Goal: Task Accomplishment & Management: Use online tool/utility

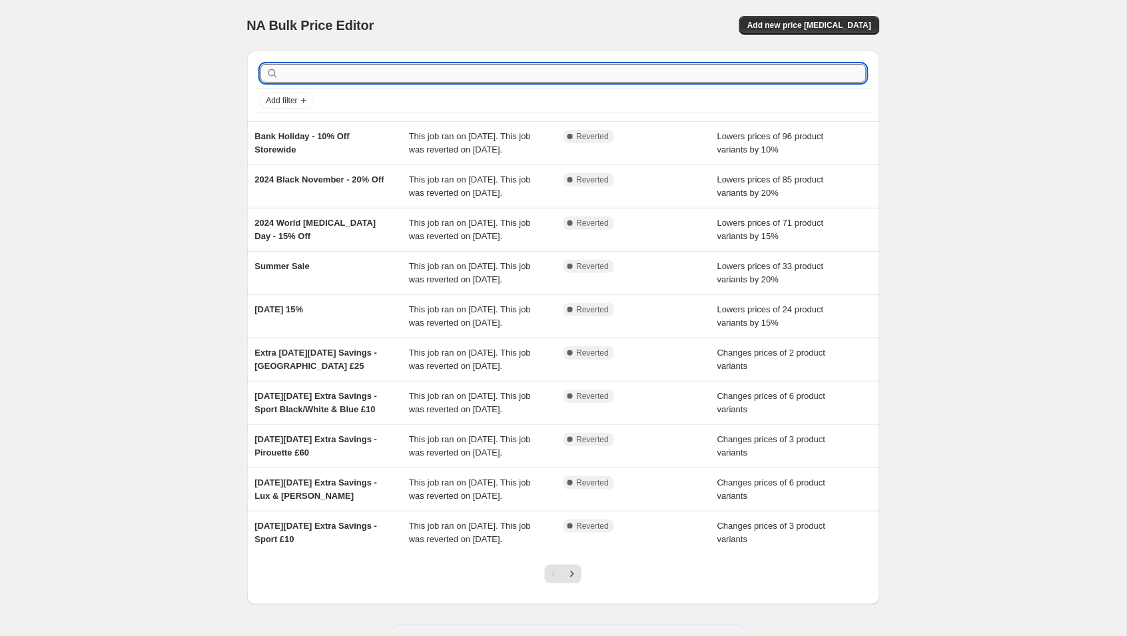
click at [325, 71] on input "text" at bounding box center [574, 73] width 585 height 19
click at [834, 21] on span "Add new price [MEDICAL_DATA]" at bounding box center [810, 25] width 124 height 11
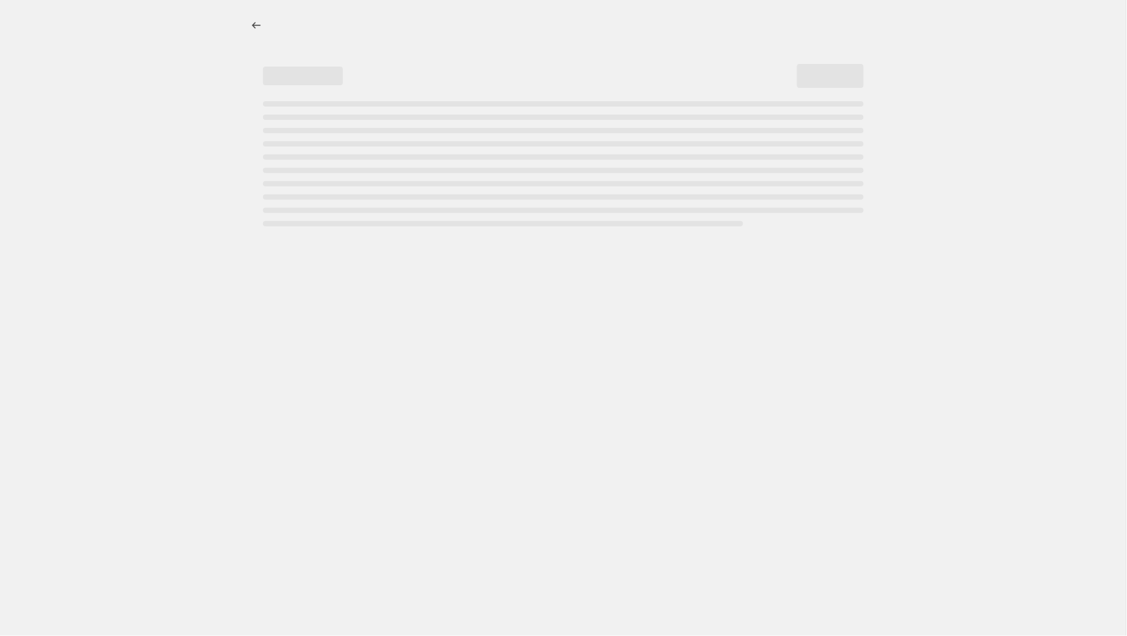
select select "percentage"
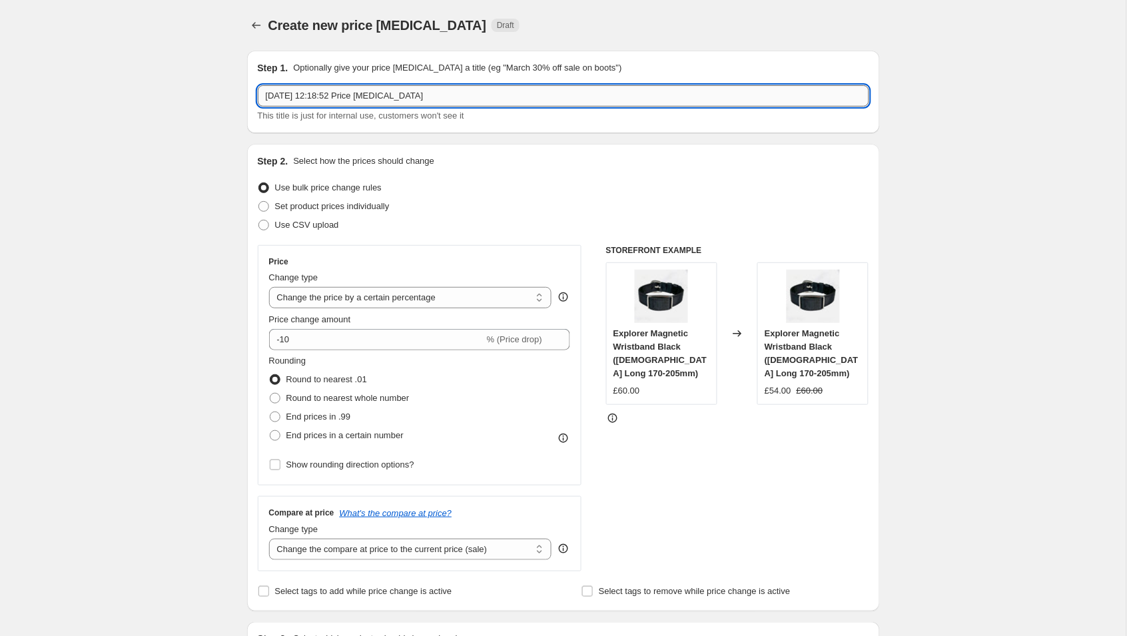
click at [318, 96] on input "[DATE] 12:18:52 Price [MEDICAL_DATA]" at bounding box center [564, 95] width 612 height 21
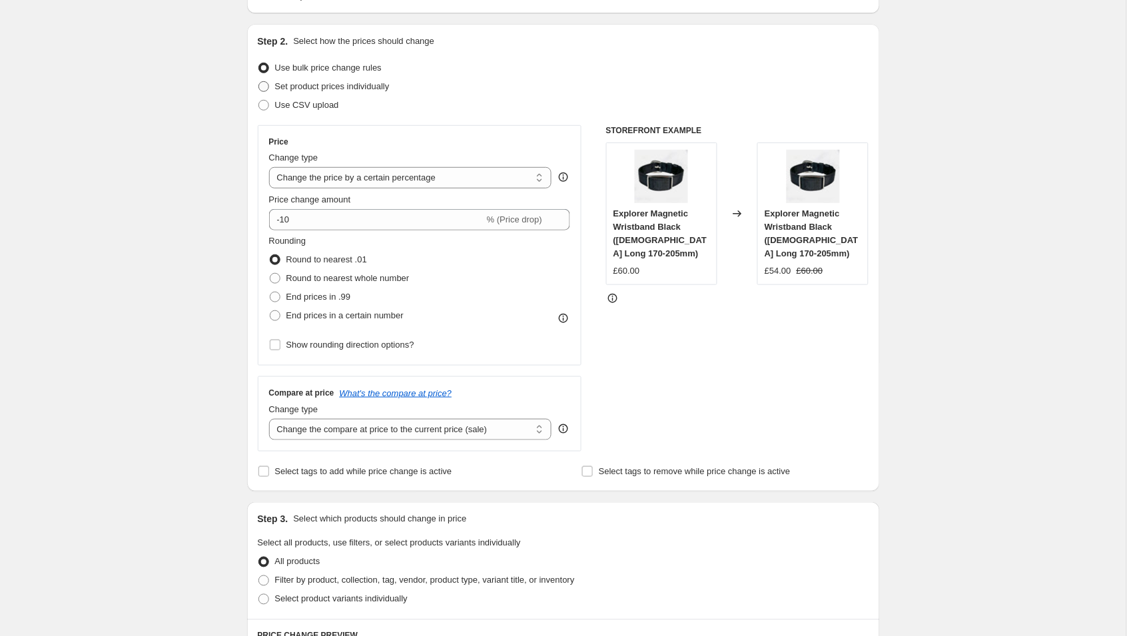
scroll to position [225, 0]
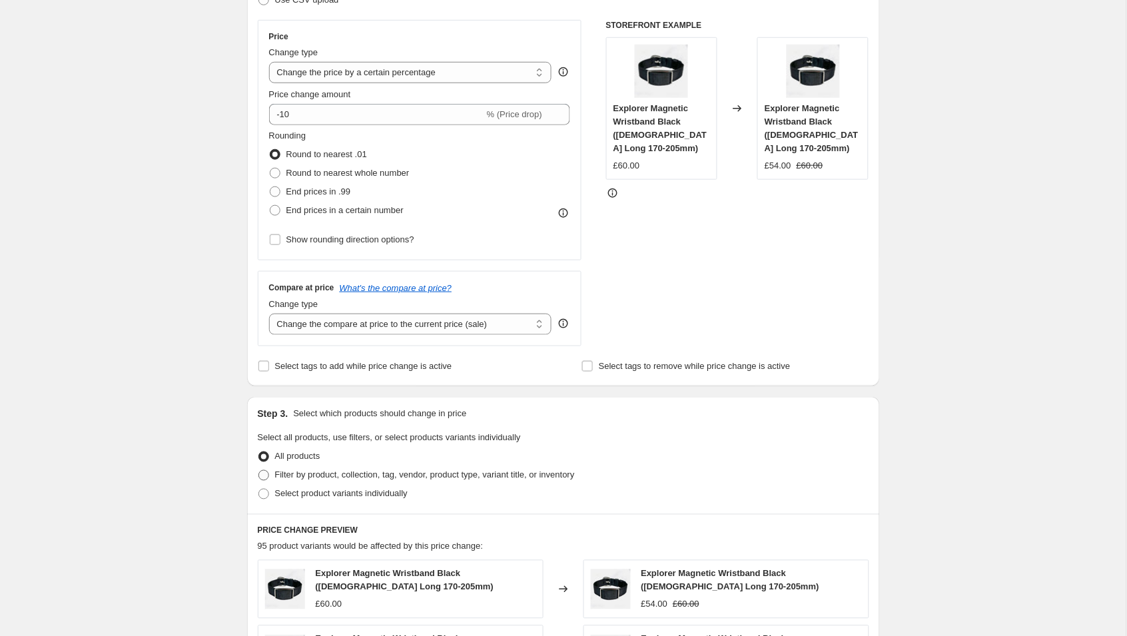
type input "[DATE][DATE]"
click at [263, 472] on span at bounding box center [264, 475] width 11 height 11
click at [259, 471] on input "Filter by product, collection, tag, vendor, product type, variant title, or inv…" at bounding box center [259, 470] width 1 height 1
radio input "true"
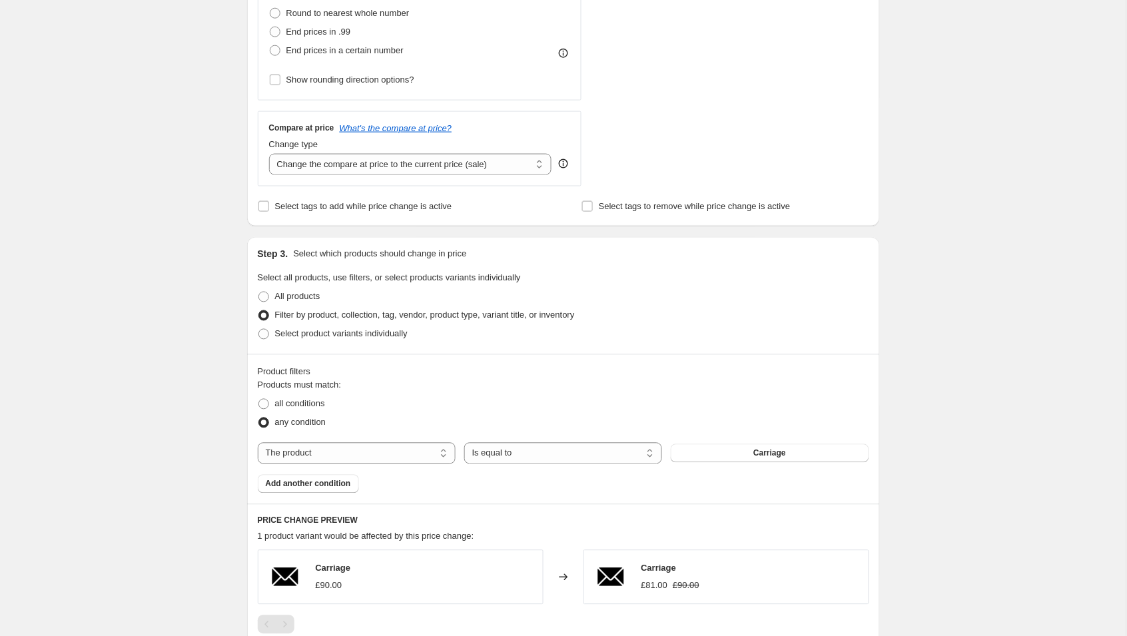
scroll to position [419, 0]
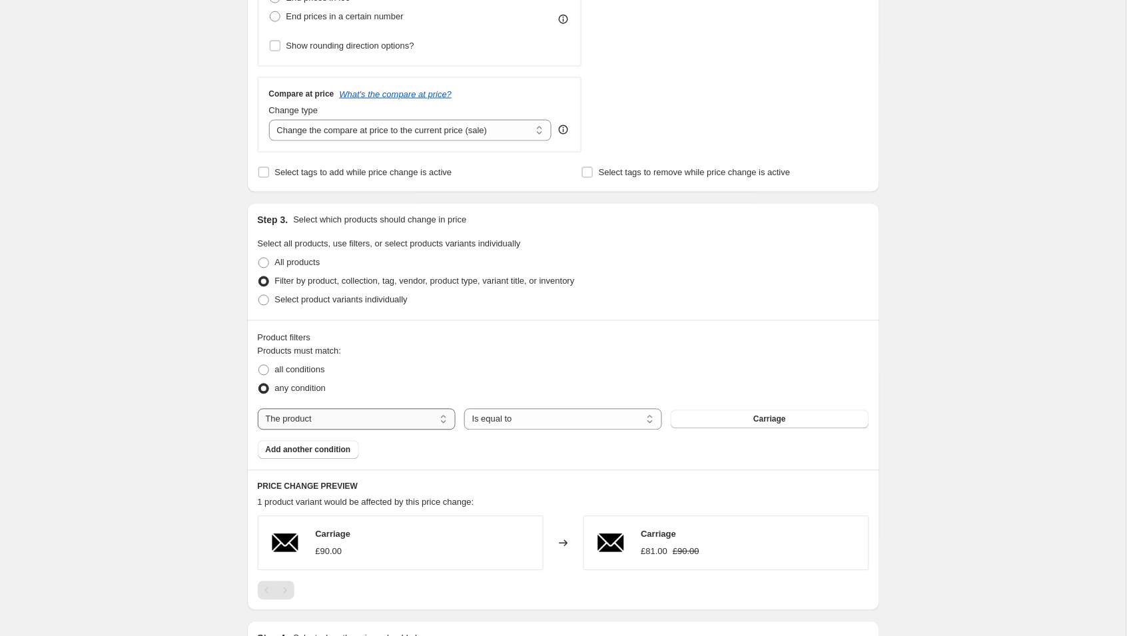
select select "collection"
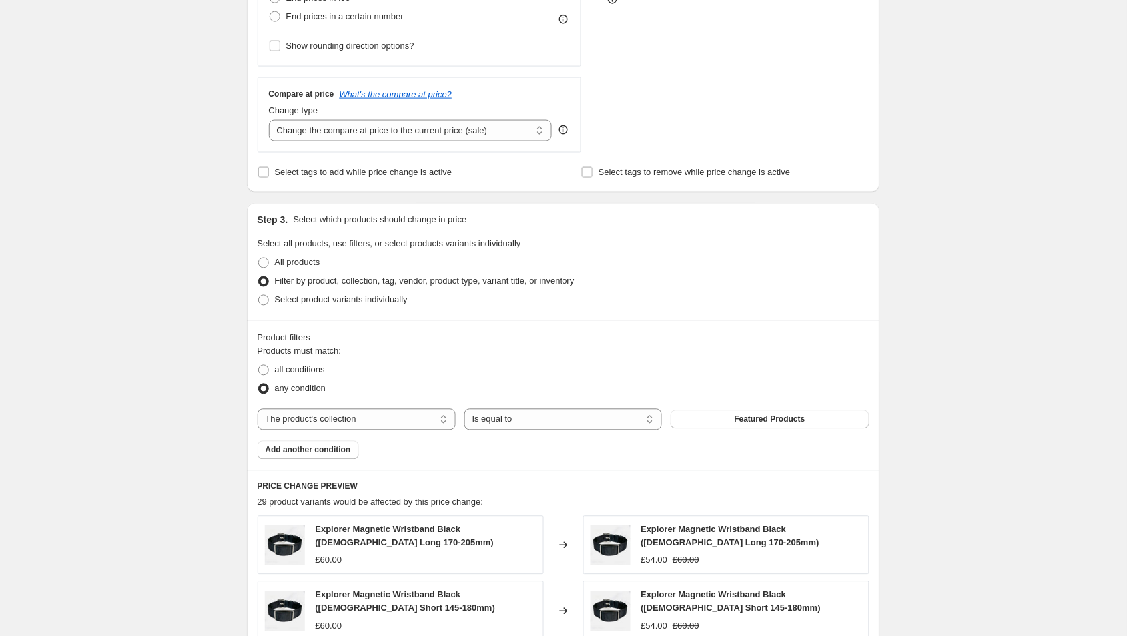
click at [746, 416] on span "Featured Products" at bounding box center [770, 419] width 71 height 11
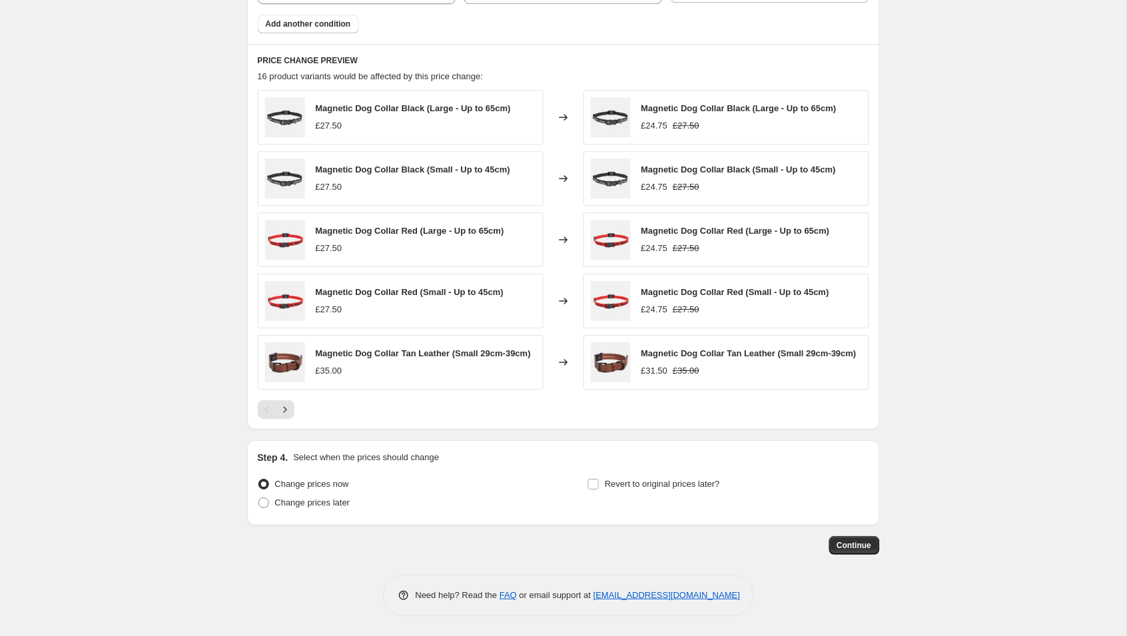
scroll to position [850, 0]
click at [598, 484] on input "Revert to original prices later?" at bounding box center [593, 484] width 11 height 11
checkbox input "true"
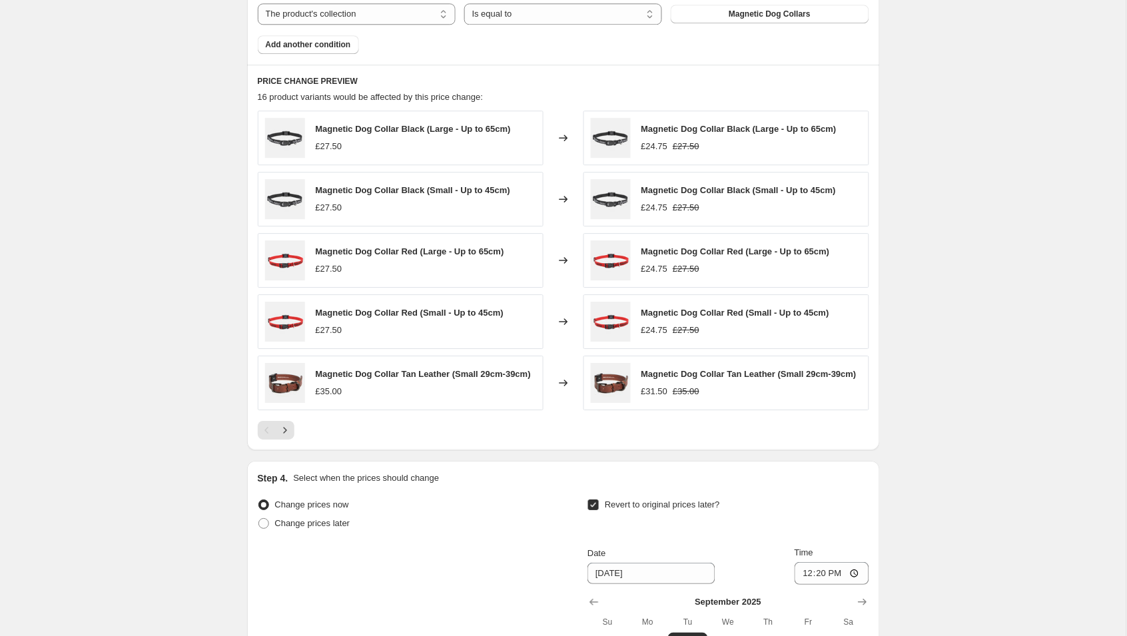
scroll to position [1037, 0]
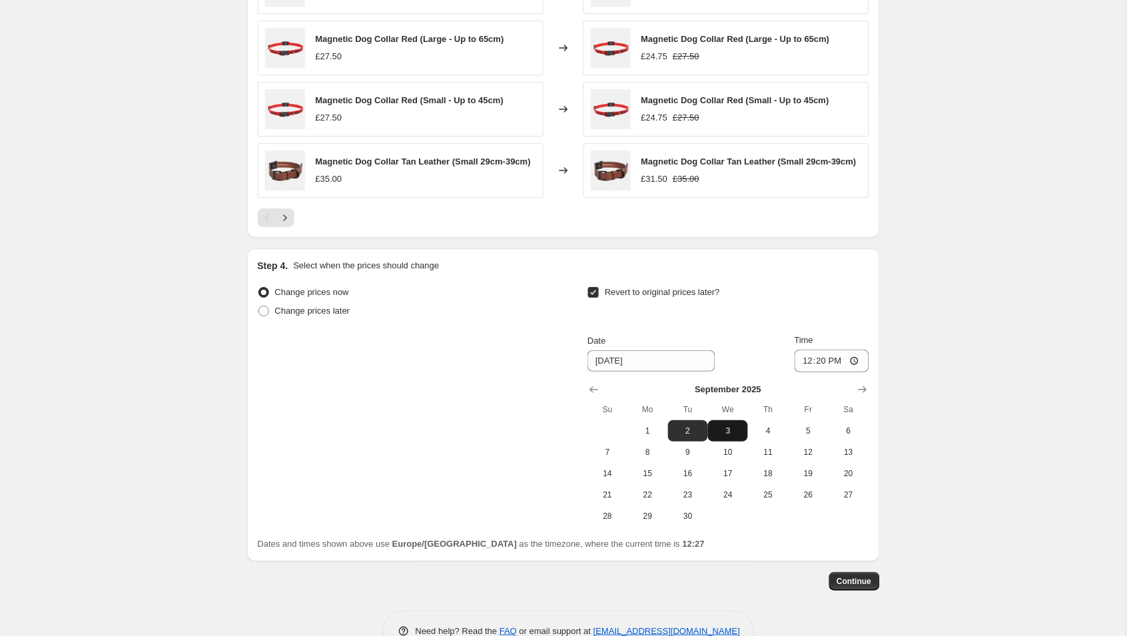
click at [723, 434] on span "3" at bounding box center [728, 431] width 29 height 11
type input "[DATE]"
click at [842, 367] on input "12:20" at bounding box center [832, 361] width 75 height 23
click at [863, 366] on input "23:20" at bounding box center [832, 361] width 75 height 23
click at [858, 366] on input "23:20" at bounding box center [832, 361] width 75 height 23
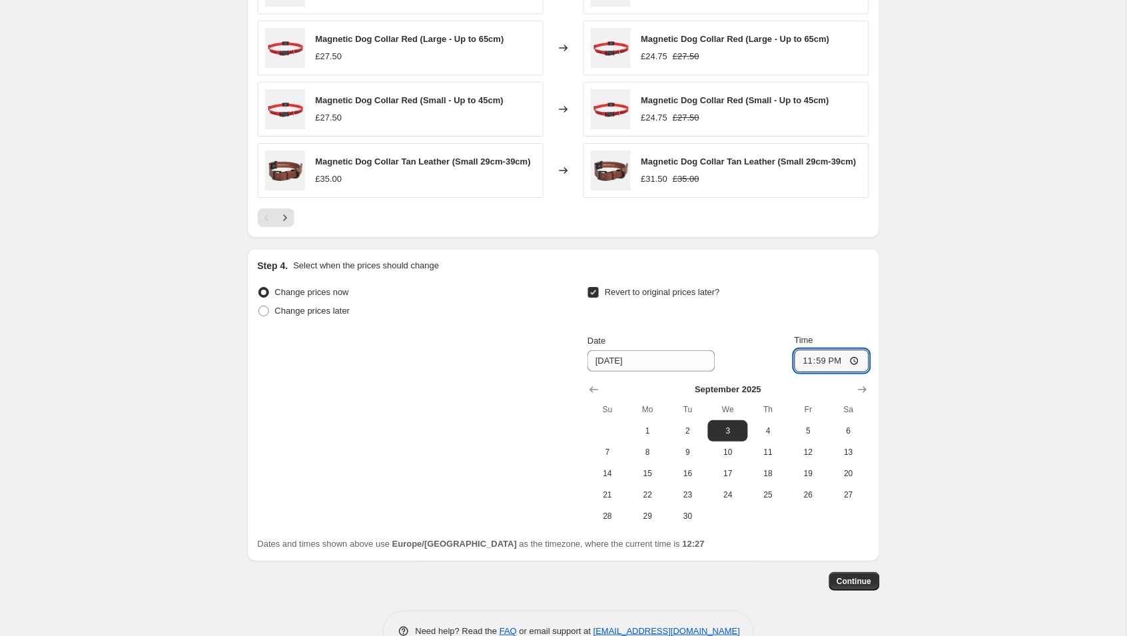
type input "23:59"
click at [858, 587] on span "Continue" at bounding box center [855, 581] width 35 height 11
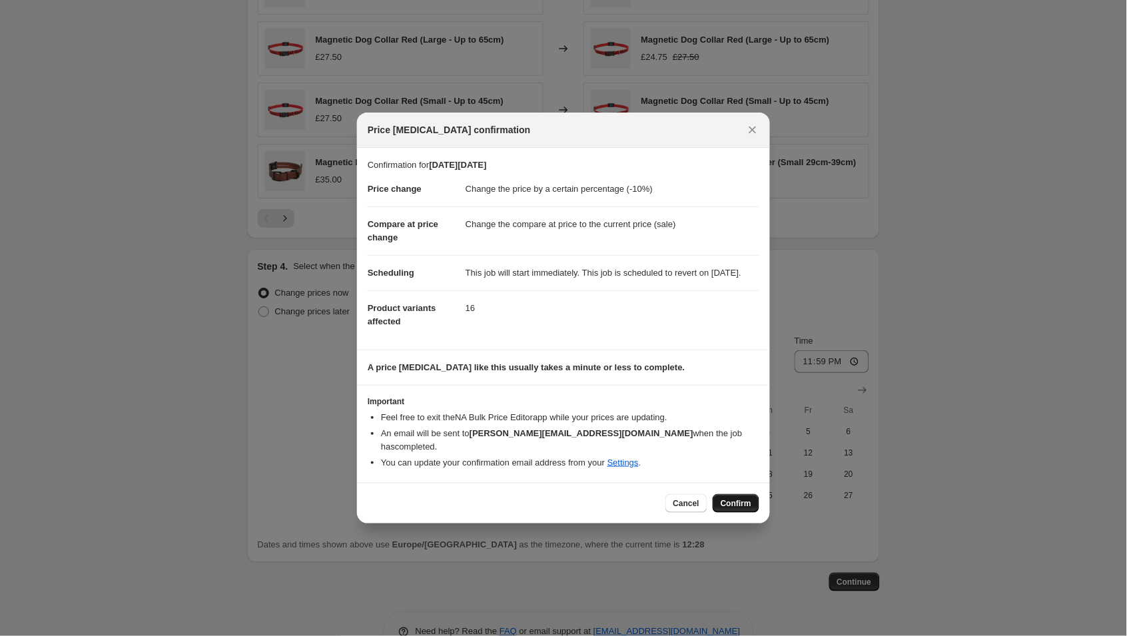
click at [729, 498] on button "Confirm" at bounding box center [736, 503] width 47 height 19
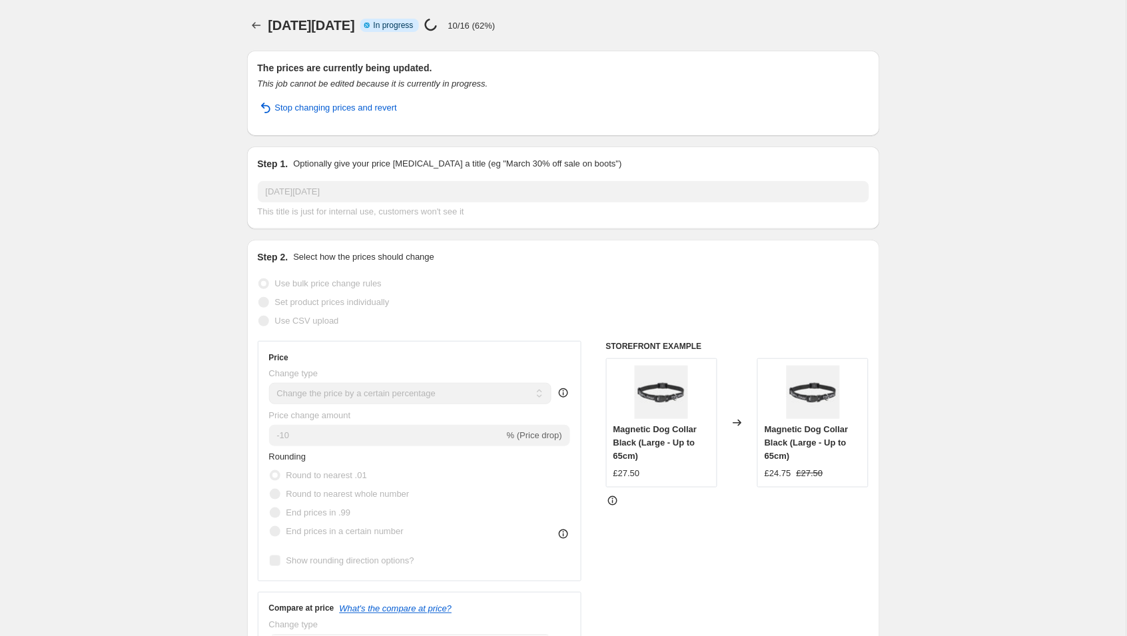
select select "percentage"
select select "collection"
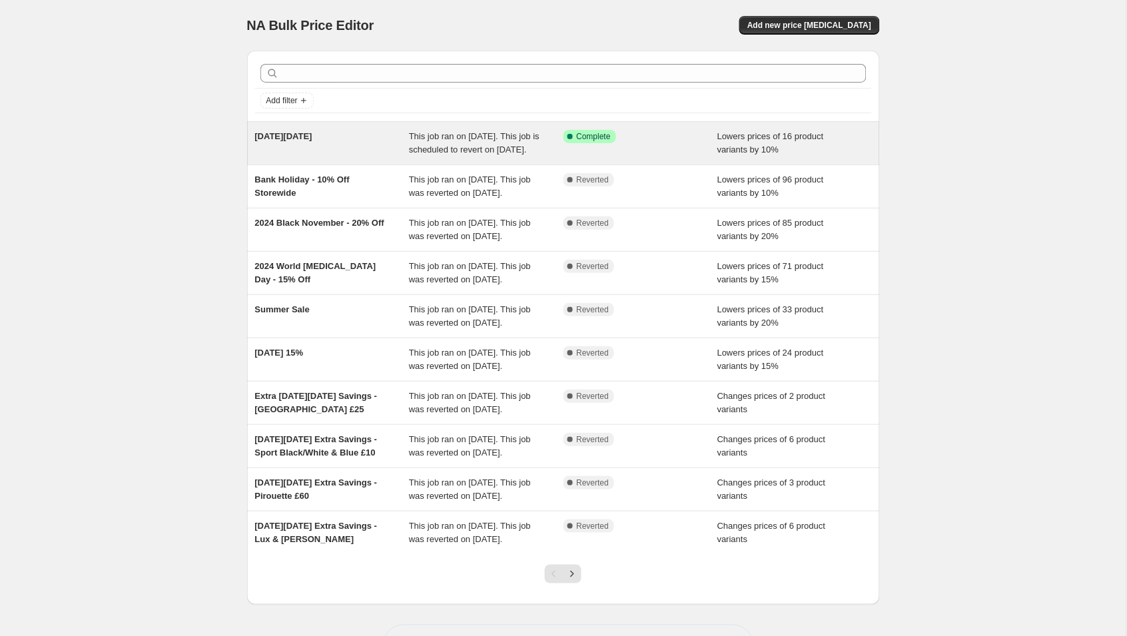
click at [480, 148] on span "This job ran on 26 August 2025. This job is scheduled to revert on 3 September …" at bounding box center [474, 142] width 131 height 23
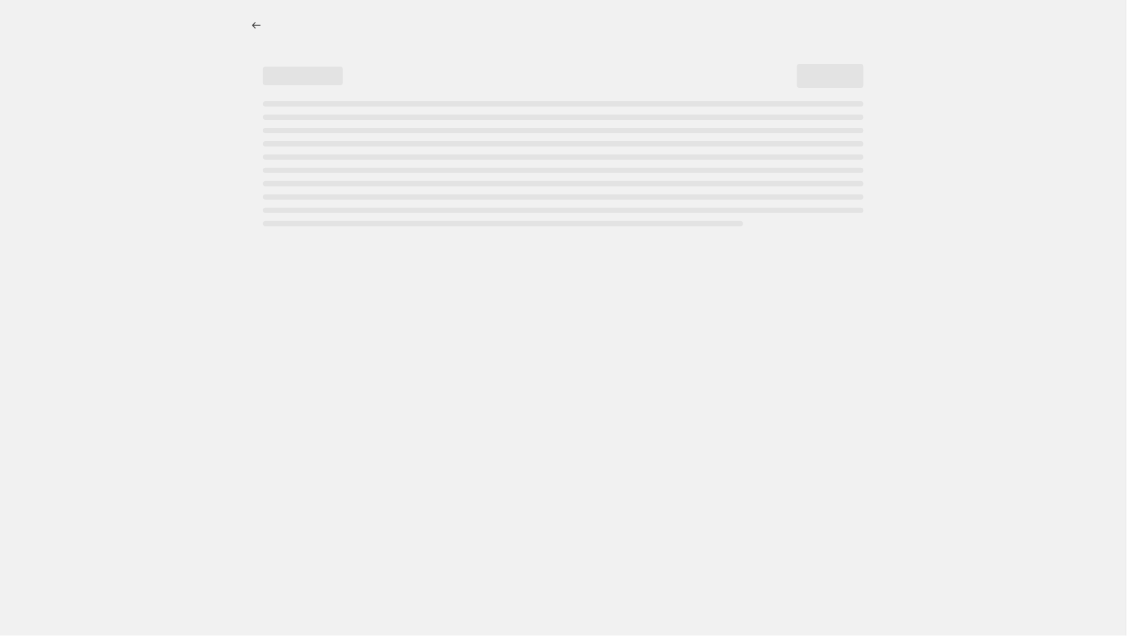
select select "percentage"
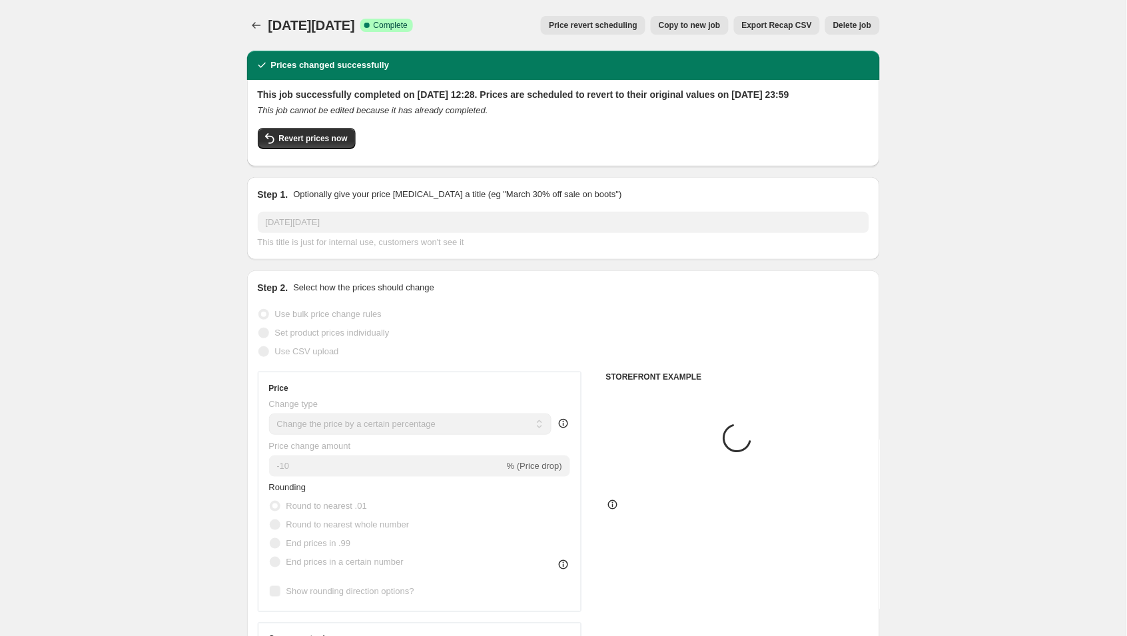
select select "collection"
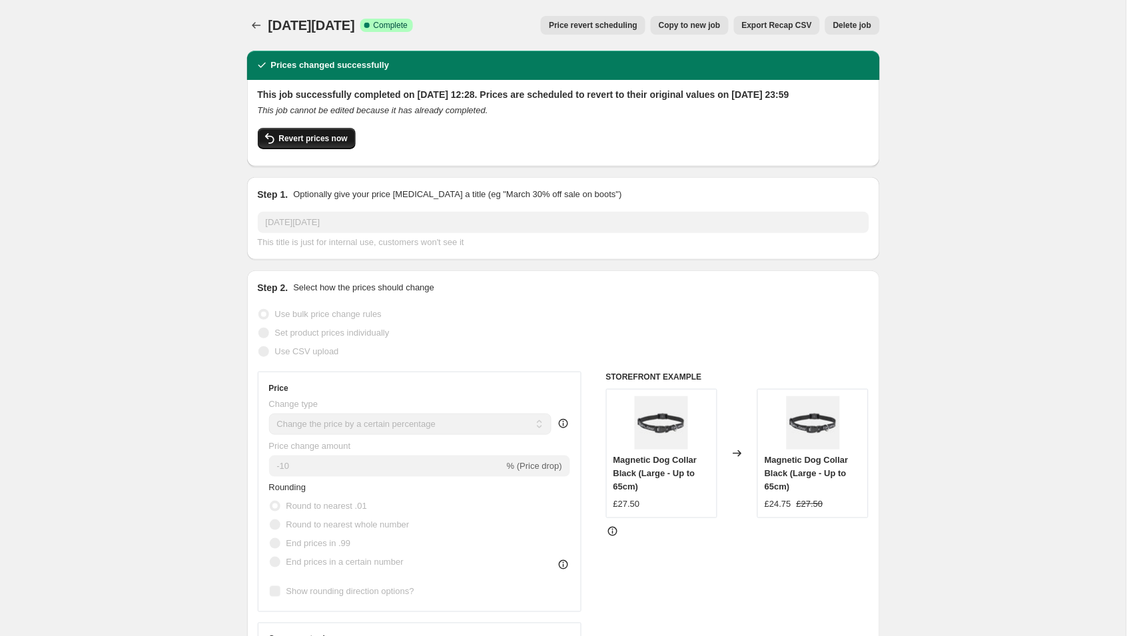
click at [312, 144] on span "Revert prices now" at bounding box center [313, 138] width 69 height 11
checkbox input "false"
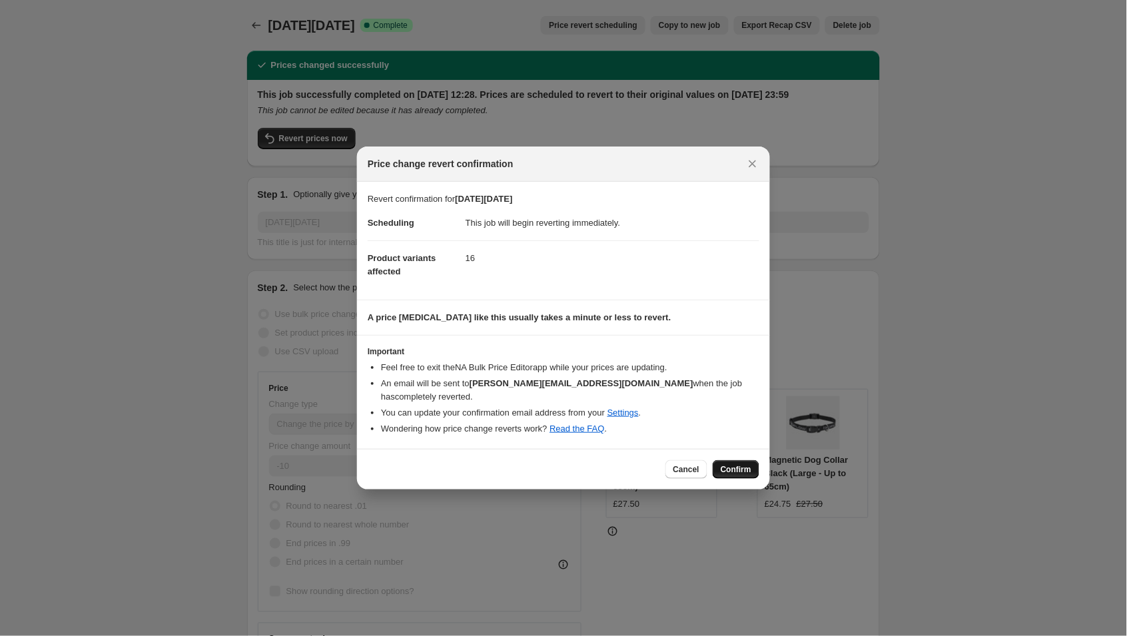
click at [740, 460] on button "Confirm" at bounding box center [736, 469] width 47 height 19
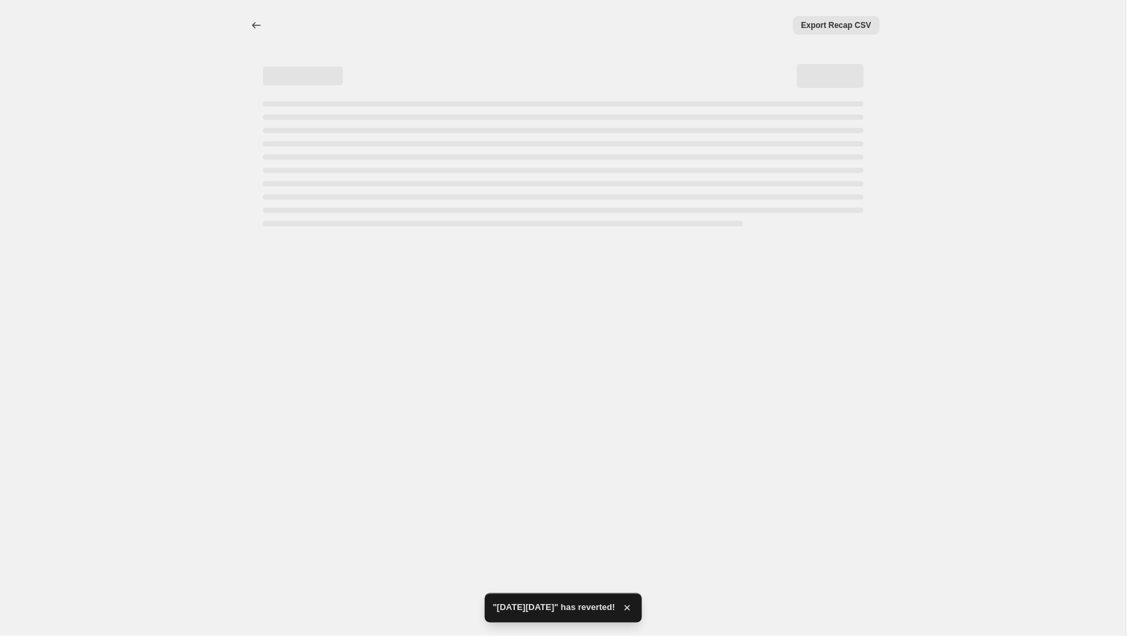
select select "percentage"
select select "collection"
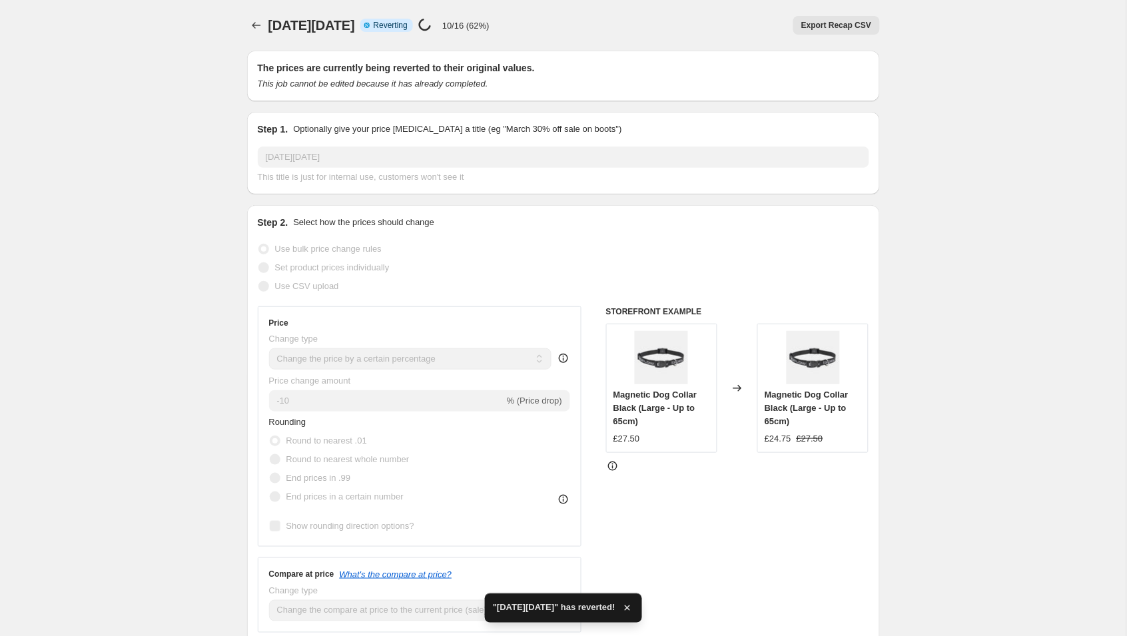
checkbox input "true"
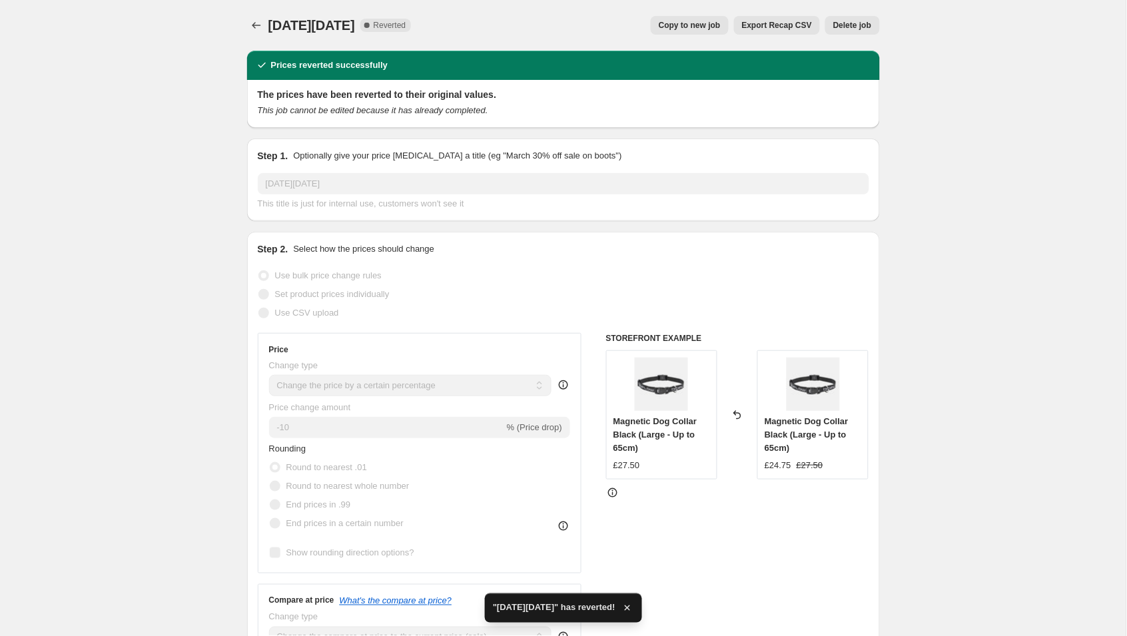
click at [700, 17] on button "Copy to new job" at bounding box center [690, 25] width 78 height 19
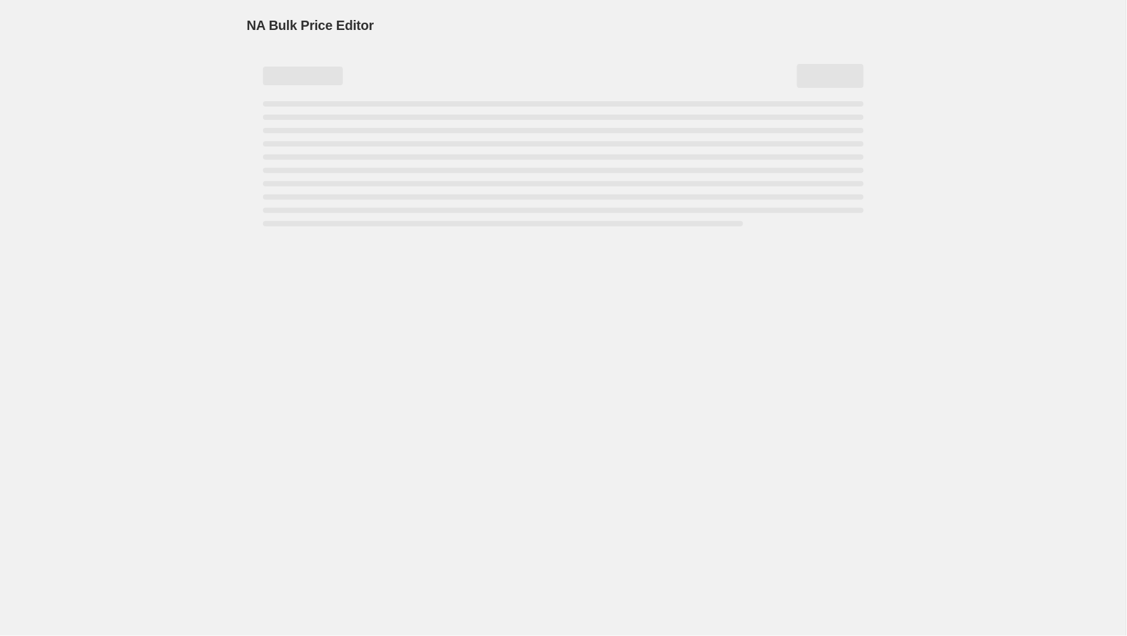
select select "percentage"
select select "collection"
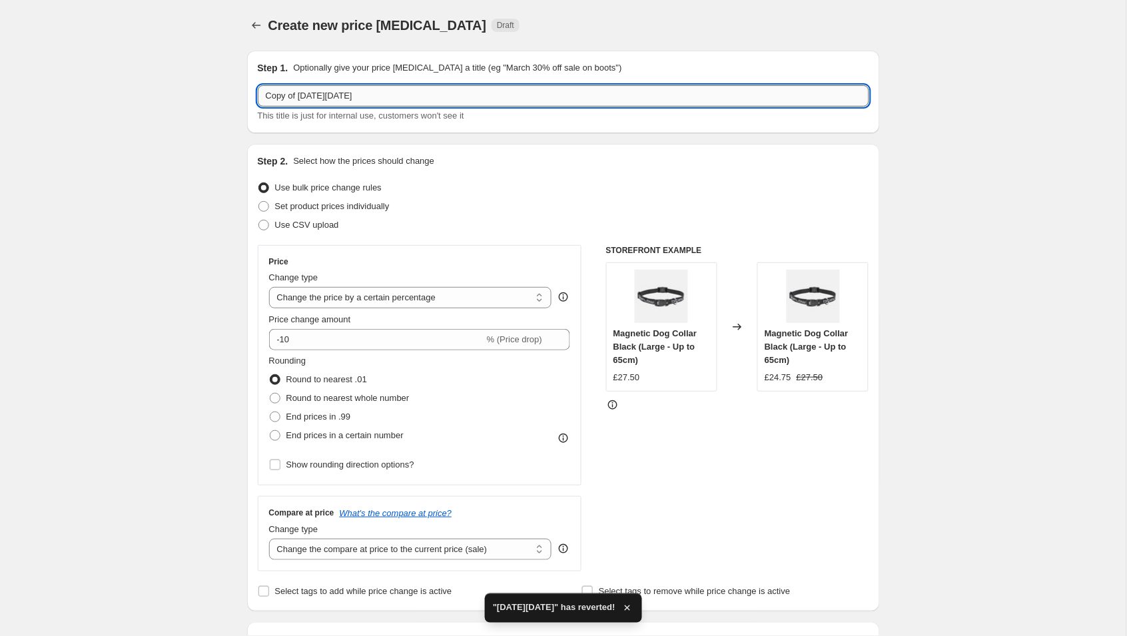
click at [410, 95] on input "Copy of International Dog Day" at bounding box center [564, 95] width 612 height 21
drag, startPoint x: 301, startPoint y: 96, endPoint x: 228, endPoint y: 96, distance: 72.6
click at [380, 92] on input "International Dog Day 10% Collars" at bounding box center [564, 95] width 612 height 21
click at [359, 97] on input "International Dog Day 10% Off Collars" at bounding box center [564, 95] width 612 height 21
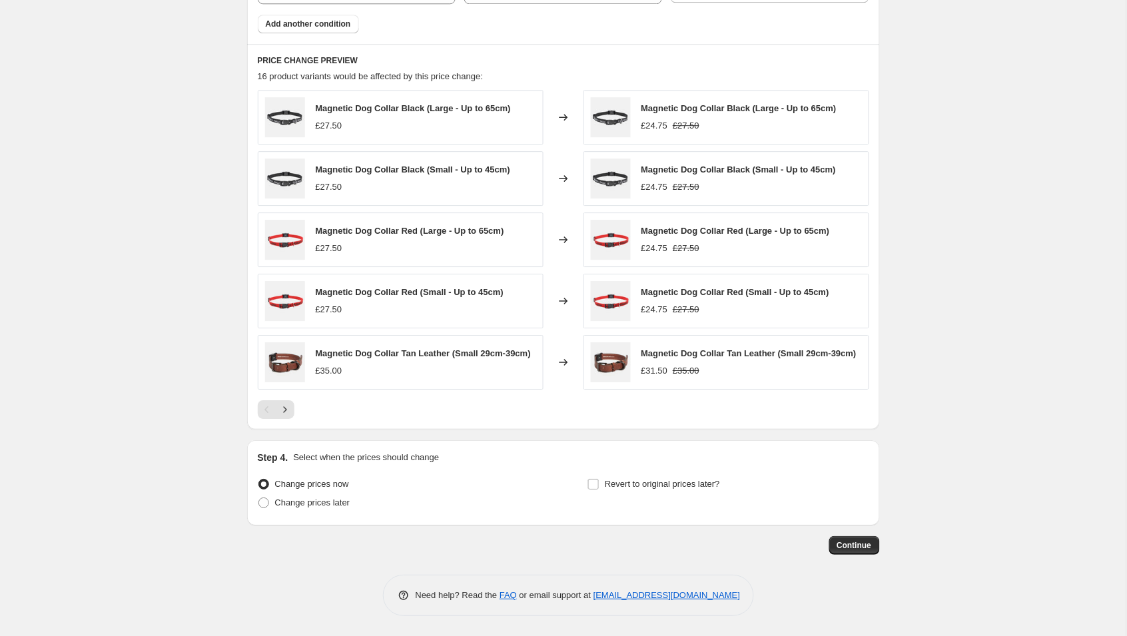
scroll to position [850, 0]
type input "International Dog Day - 10% Off Collars"
click at [600, 482] on label "Revert to original prices later?" at bounding box center [654, 484] width 133 height 19
click at [599, 482] on input "Revert to original prices later?" at bounding box center [593, 484] width 11 height 11
checkbox input "true"
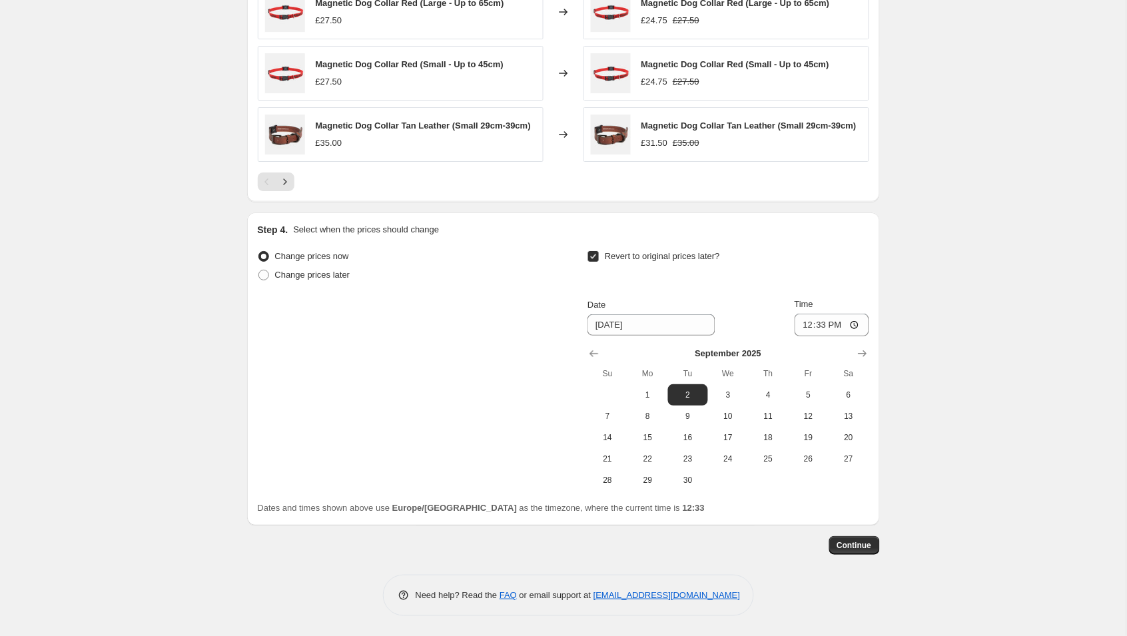
scroll to position [1076, 0]
click at [592, 352] on icon "Show previous month, August 2025" at bounding box center [594, 353] width 13 height 13
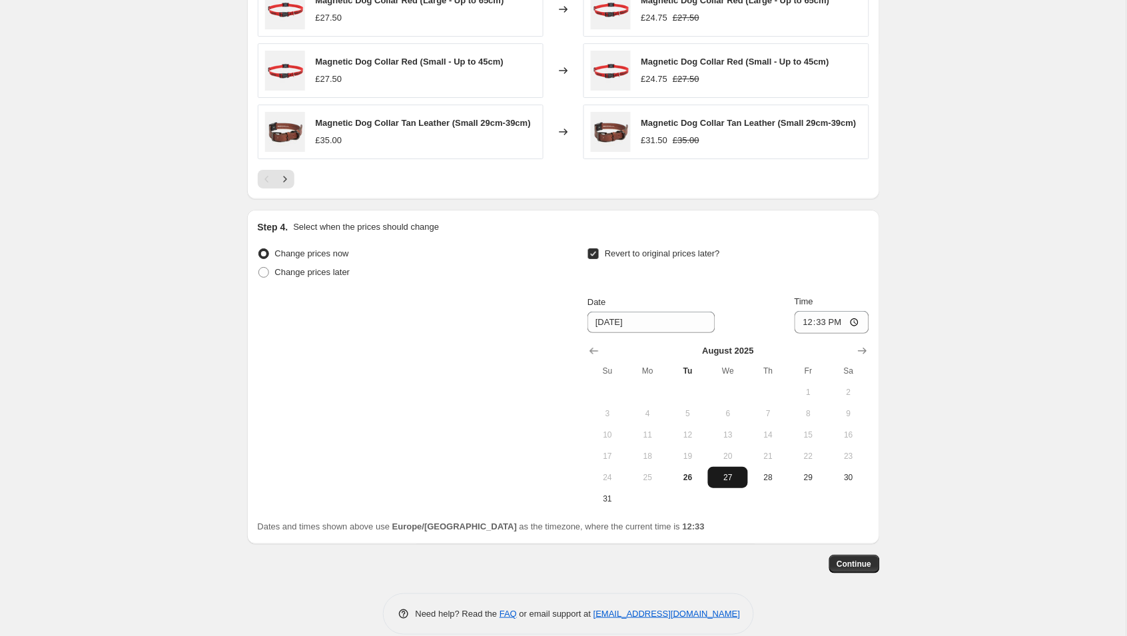
click at [728, 482] on span "27" at bounding box center [728, 477] width 29 height 11
type input "8/27/2025"
click at [836, 330] on input "12:33" at bounding box center [832, 322] width 75 height 23
click at [855, 326] on input "23:33" at bounding box center [832, 322] width 75 height 23
type input "23:02"
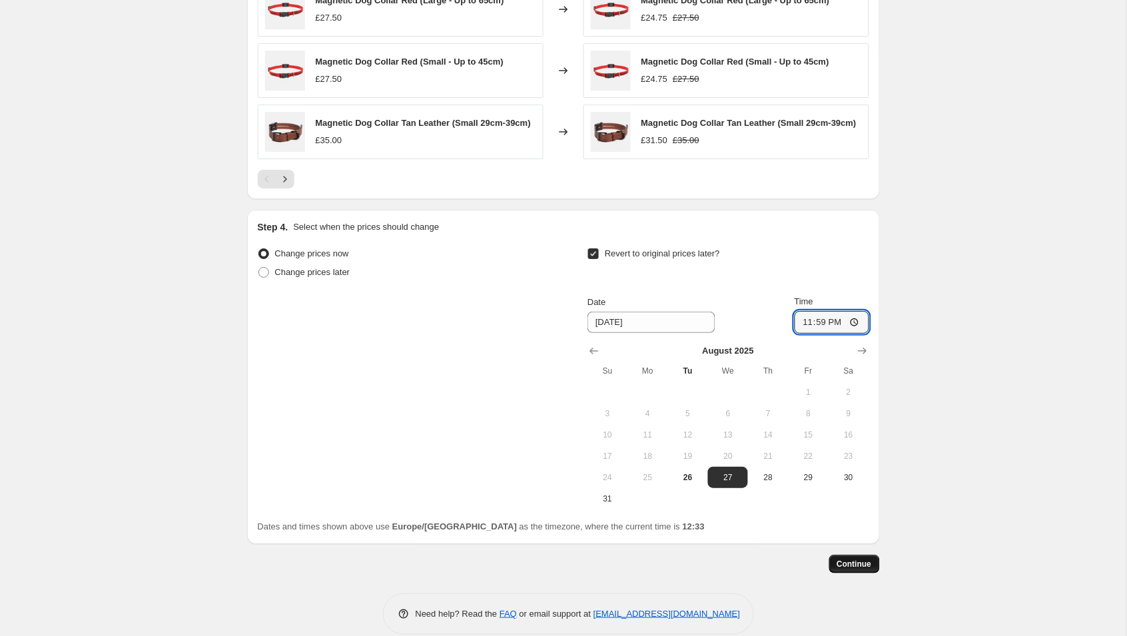
type input "23:59"
click at [852, 568] on span "Continue" at bounding box center [855, 564] width 35 height 11
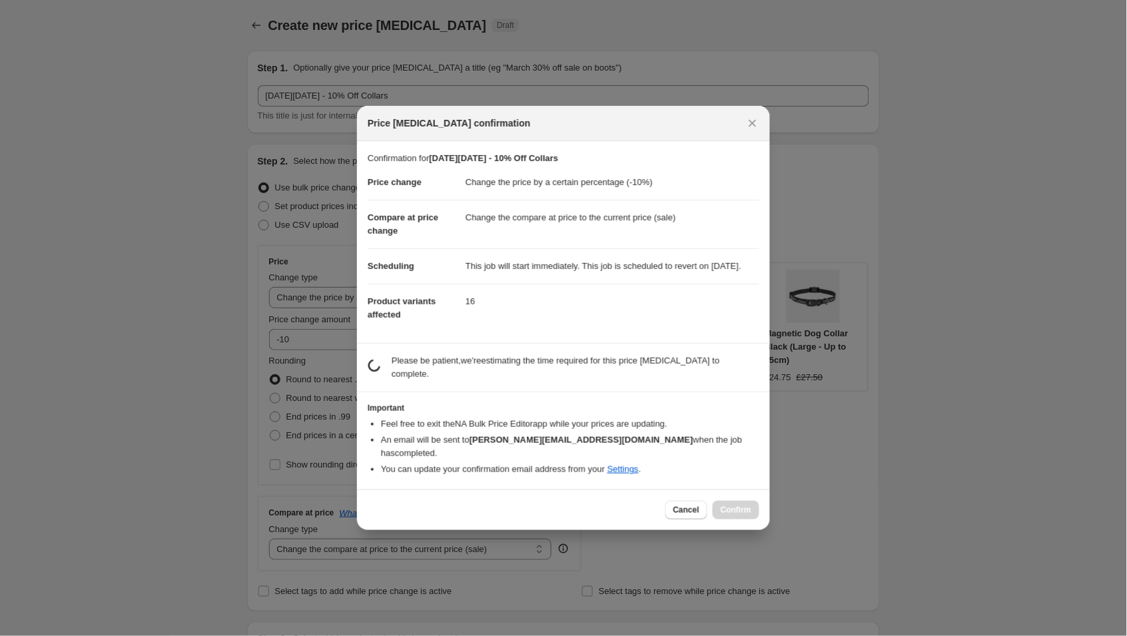
scroll to position [1075, 0]
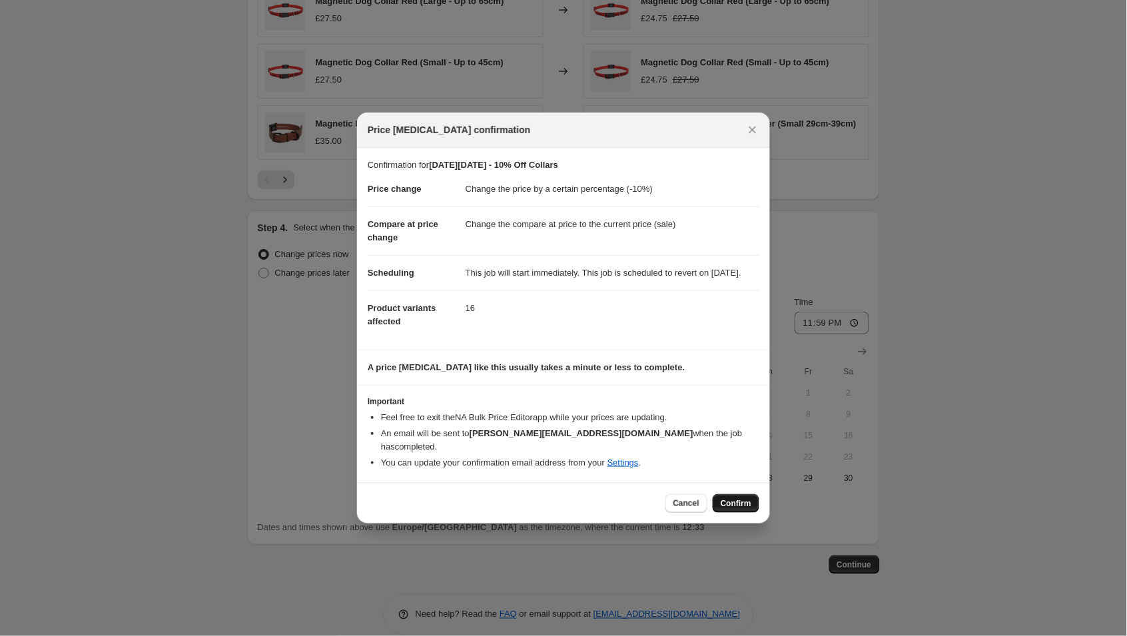
click at [732, 503] on span "Confirm" at bounding box center [736, 503] width 31 height 11
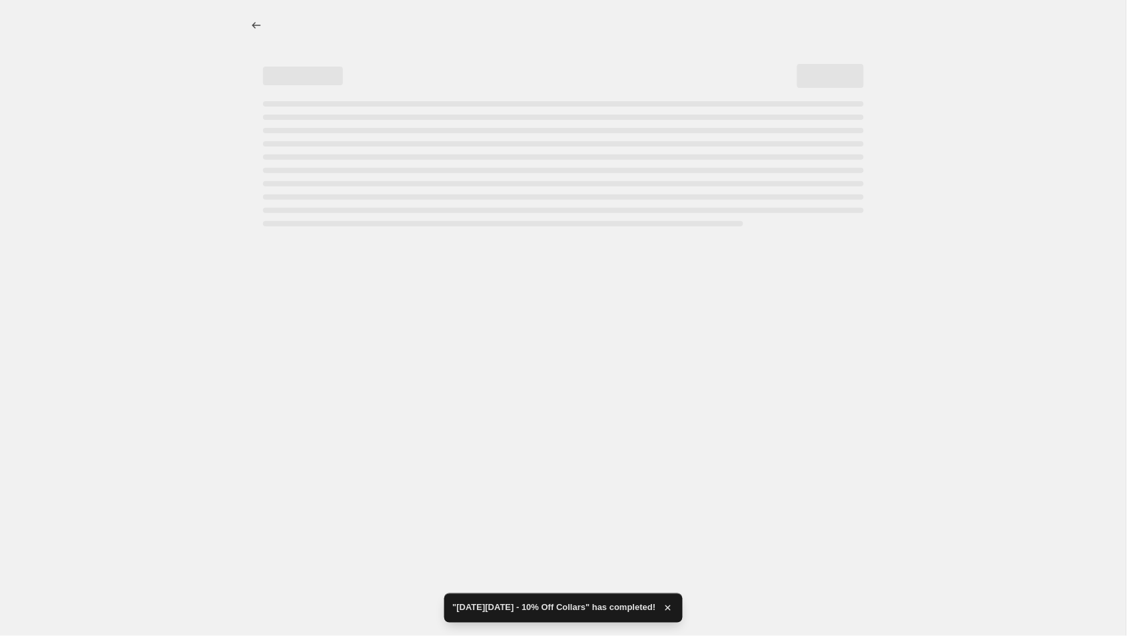
select select "percentage"
select select "collection"
